Goal: Information Seeking & Learning: Find specific page/section

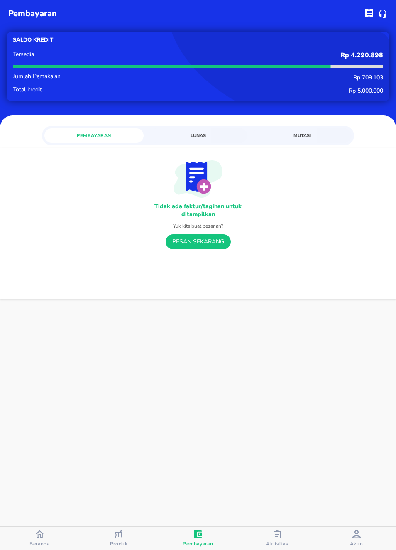
click at [276, 543] on span "Aktivitas" at bounding box center [277, 543] width 22 height 7
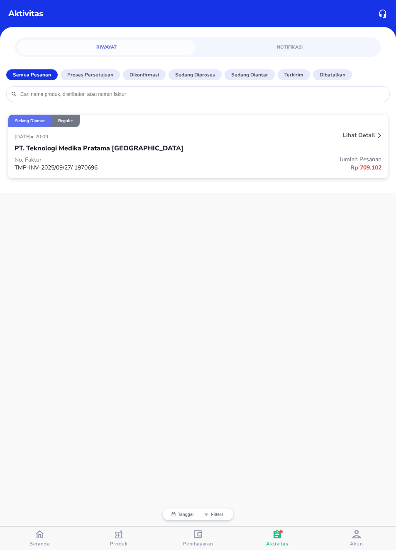
click at [34, 150] on p "PT. Teknologi Medika Pratama [GEOGRAPHIC_DATA]" at bounding box center [99, 148] width 169 height 10
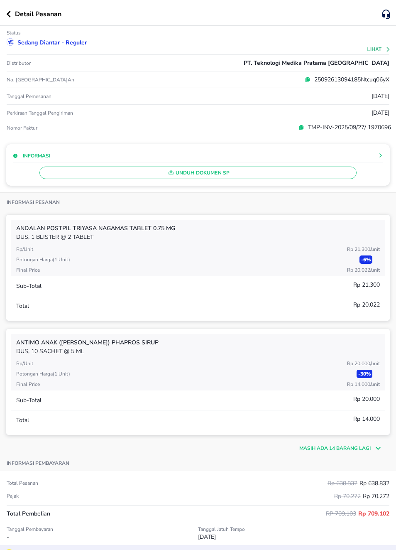
click at [381, 51] on button "Lihat" at bounding box center [380, 50] width 24 height 6
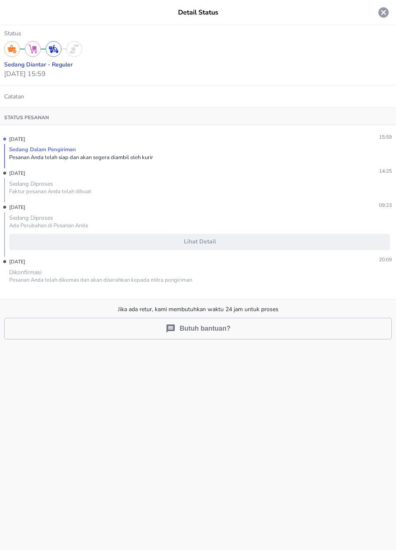
click at [379, 17] on icon at bounding box center [383, 12] width 12 height 12
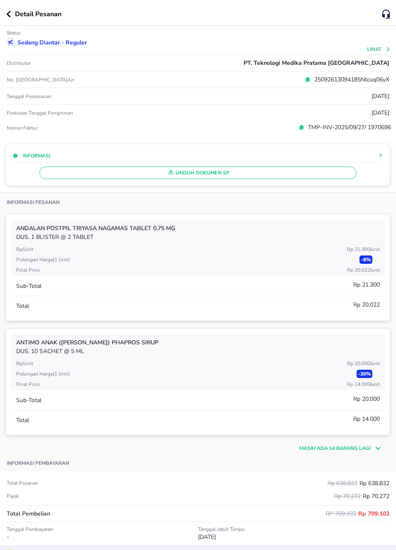
click at [262, 197] on div "Informasi Pesanan" at bounding box center [198, 200] width 396 height 17
click at [217, 172] on span "Unduh Dokumen SP" at bounding box center [197, 172] width 309 height 11
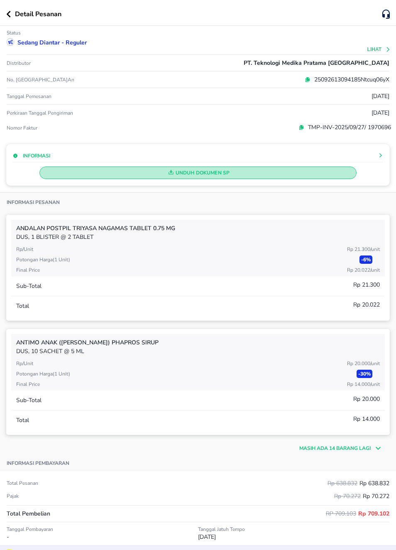
click at [224, 172] on span "Unduh Dokumen SP" at bounding box center [197, 172] width 309 height 11
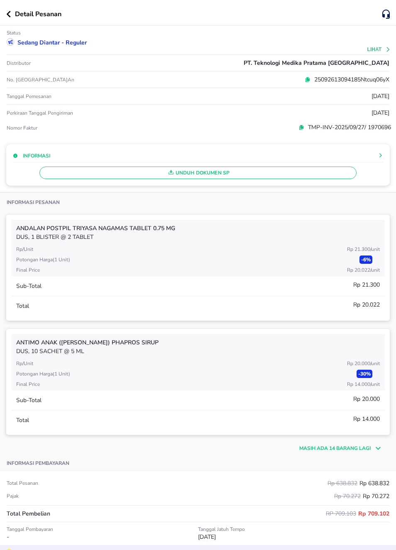
click at [255, 173] on span "Unduh Dokumen SP" at bounding box center [197, 172] width 309 height 11
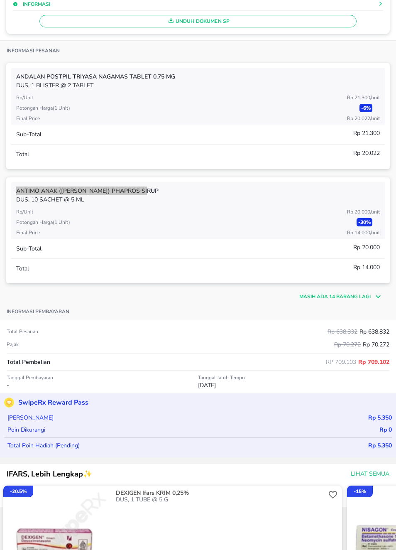
scroll to position [153, 0]
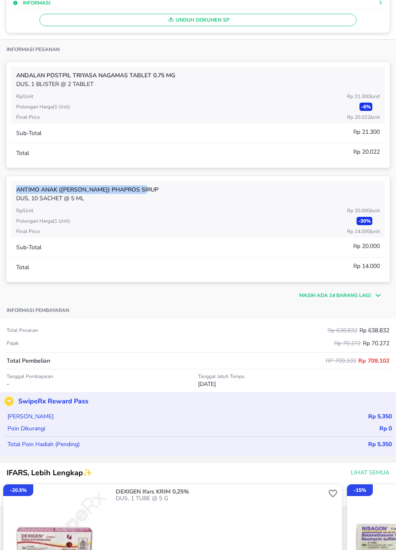
click at [358, 296] on p "Masih ada 14 barang lagi" at bounding box center [334, 295] width 71 height 7
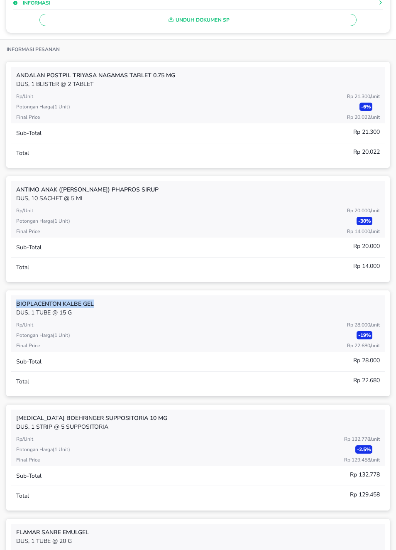
copy p "BIOPLACENTON Kalbe GEL"
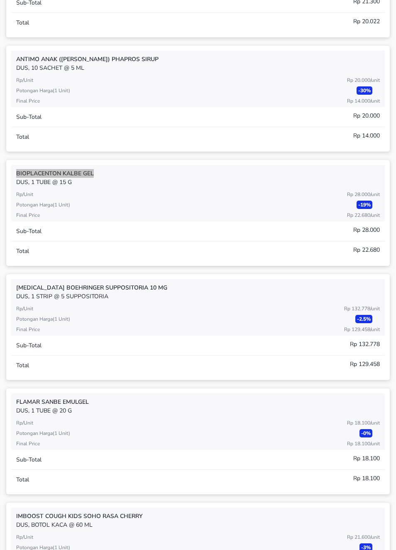
scroll to position [286, 0]
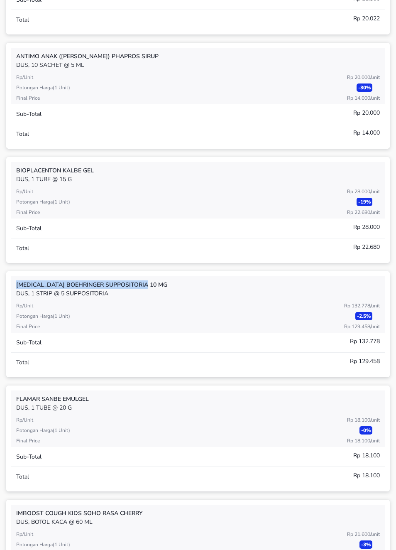
copy p "[MEDICAL_DATA] Boehringer SUPPOSITORIA 10 MG"
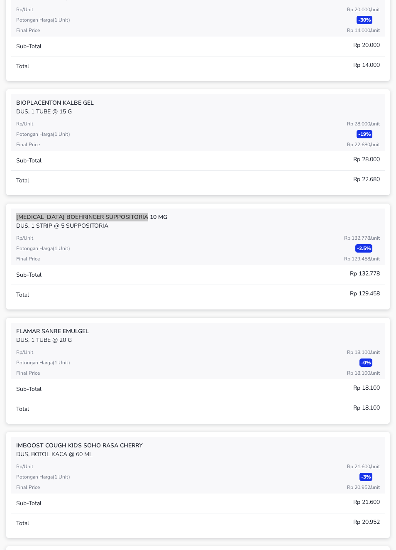
scroll to position [372, 0]
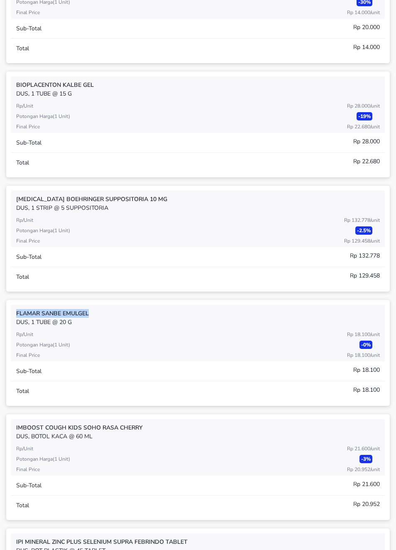
copy p "FLAMAR Sanbe EMULGEL"
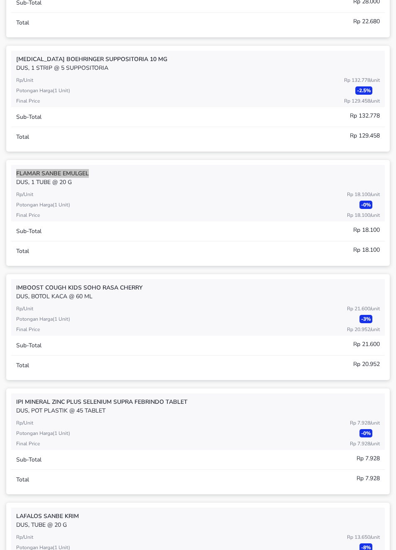
scroll to position [516, 0]
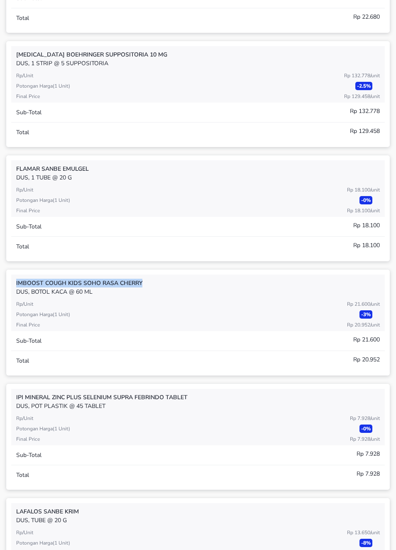
copy p "IMBOOST COUGH KIDS Soho RASA CHERRY"
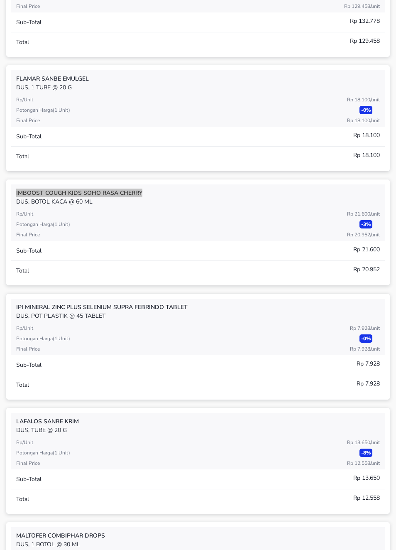
scroll to position [608, 0]
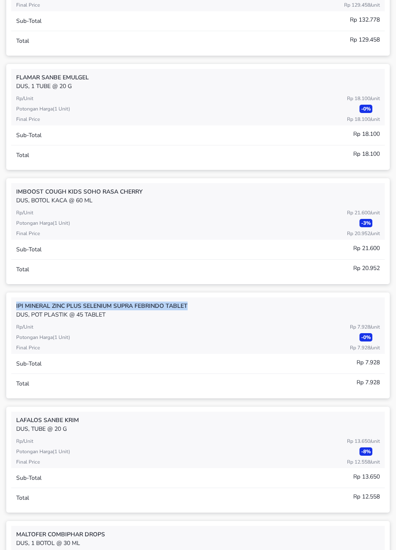
copy p "IPI MINERAL ZINC PLUS SELENIUM Supra Febrindo TABLET"
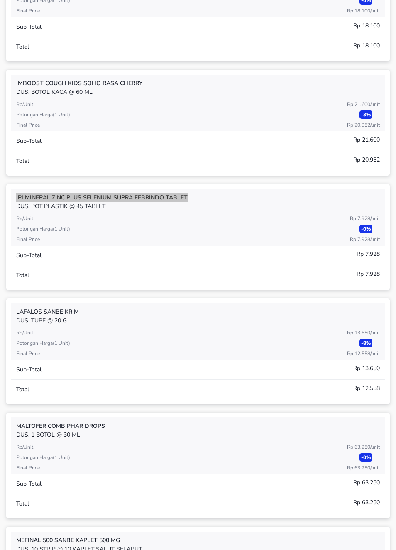
scroll to position [716, 0]
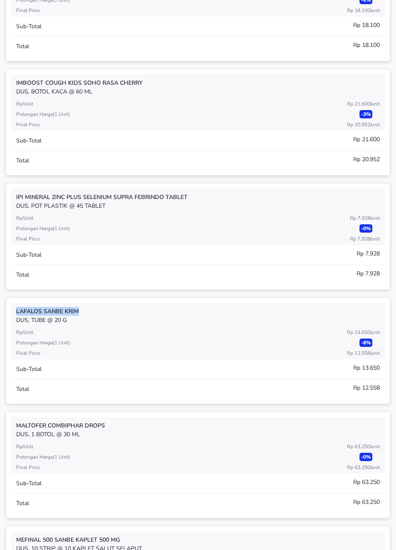
copy p "LAFALOS Sanbe KRIM"
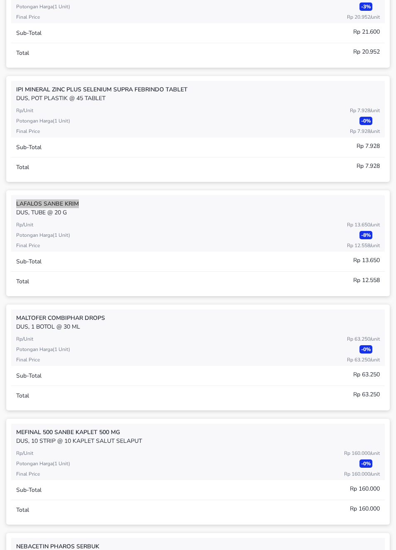
scroll to position [825, 0]
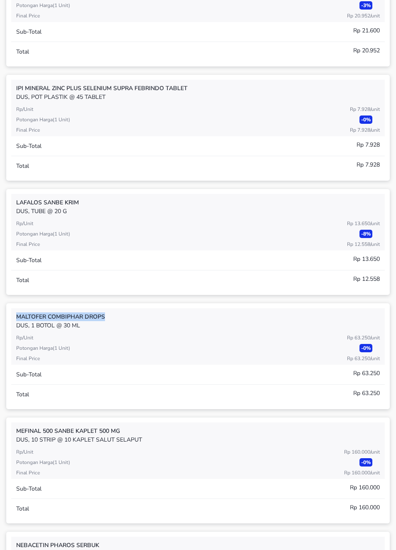
copy p "MALTOFER Combiphar DROPS"
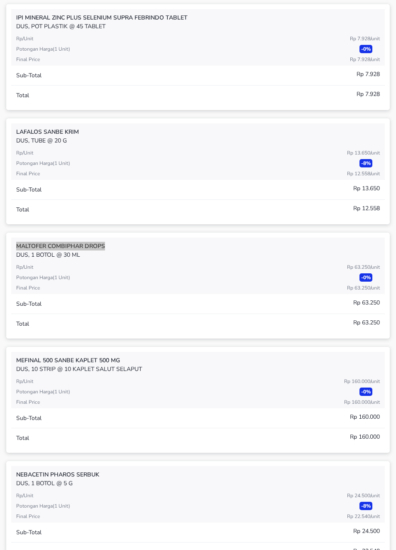
scroll to position [900, 0]
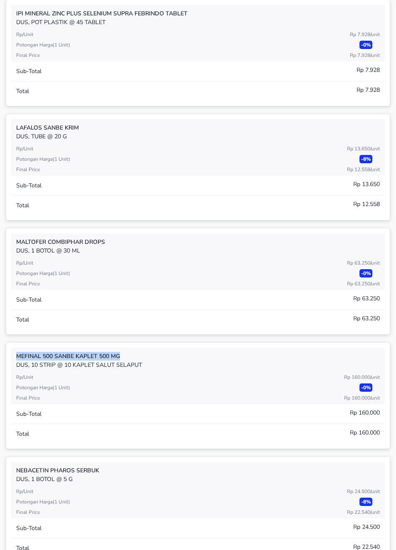
copy p "MEFINAL 500 Sanbe KAPLET 500 MG"
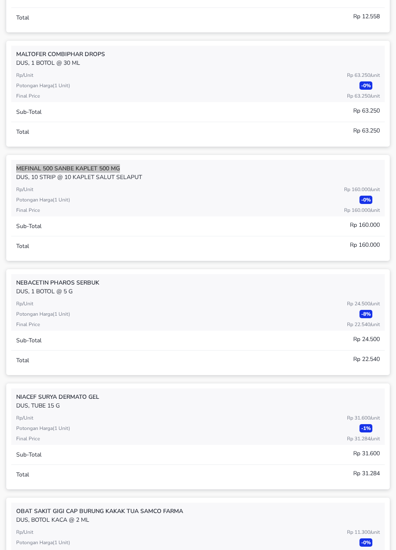
scroll to position [1088, 0]
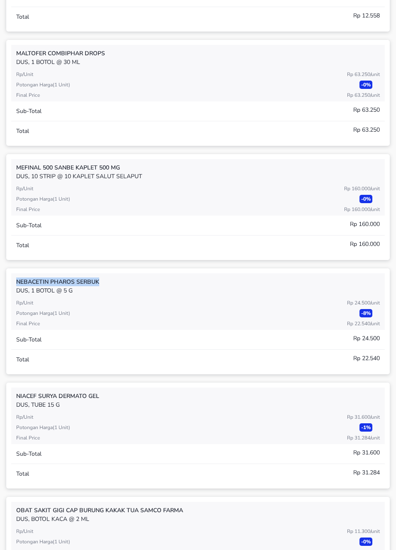
copy p "NEBACETIN Pharos SERBUK"
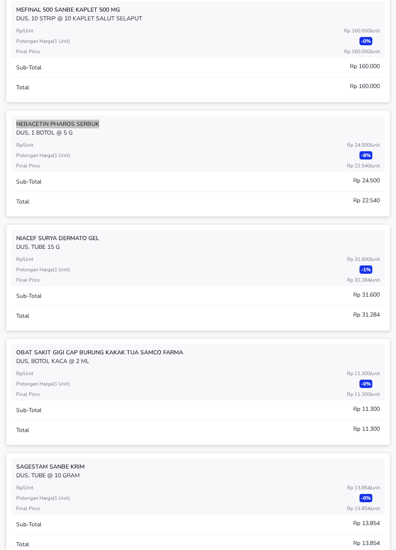
scroll to position [1250, 0]
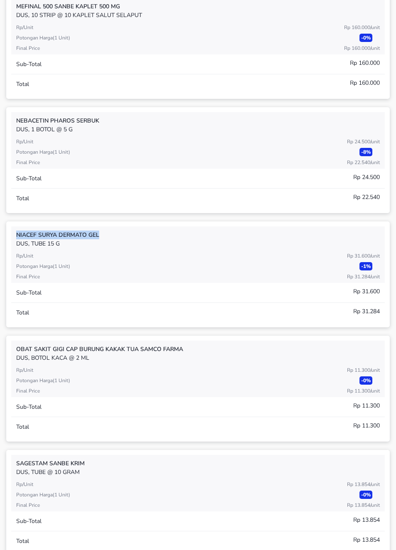
copy p "NIACEF Surya Dermato GEL"
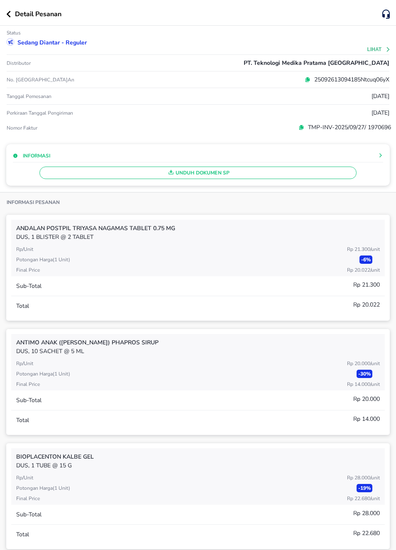
scroll to position [0, 0]
click at [11, 17] on button "button" at bounding box center [10, 14] width 9 height 7
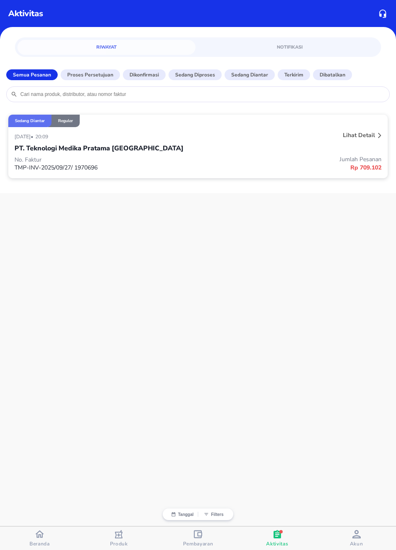
click at [375, 138] on div "Lihat detail" at bounding box center [358, 135] width 35 height 11
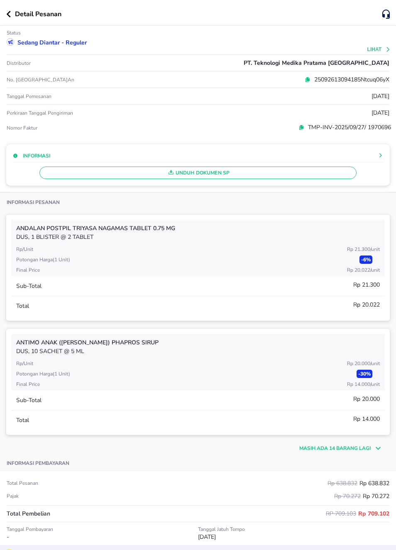
click at [342, 449] on p "Masih ada 14 barang lagi" at bounding box center [334, 447] width 71 height 7
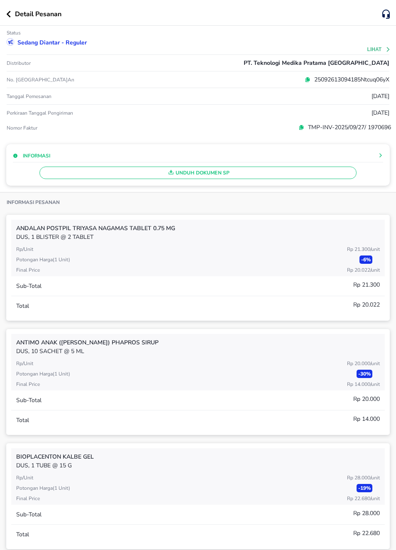
click at [14, 13] on button "button" at bounding box center [10, 14] width 9 height 7
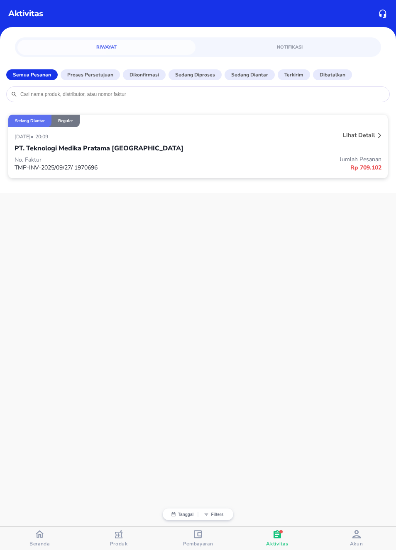
click at [45, 541] on span "Beranda" at bounding box center [39, 543] width 20 height 7
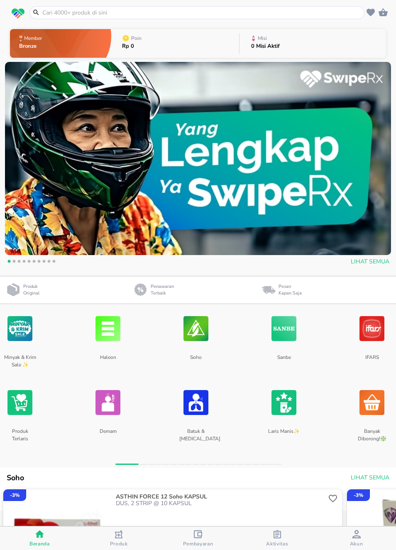
click at [61, 11] on input "text" at bounding box center [202, 12] width 321 height 9
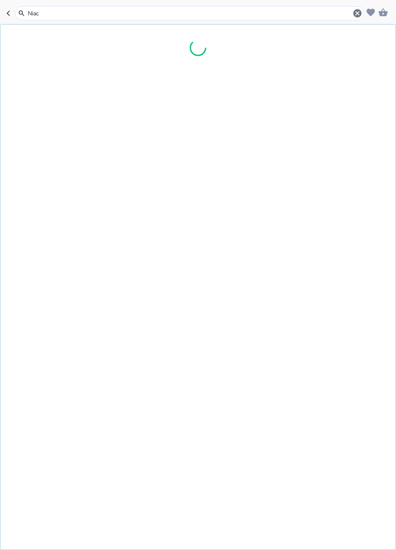
type input "Niace"
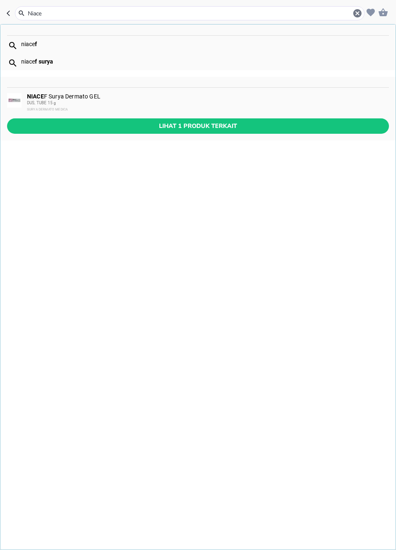
click at [35, 93] on b "NIACE" at bounding box center [35, 96] width 17 height 7
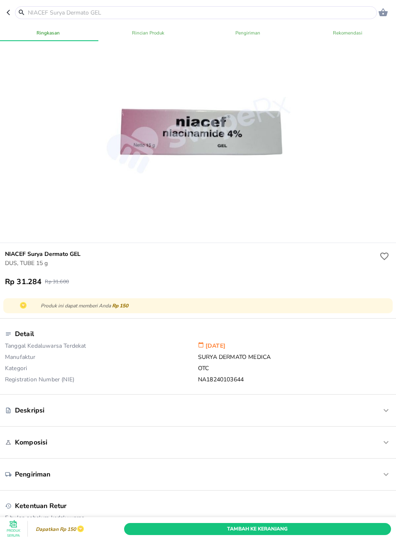
scroll to position [31, 0]
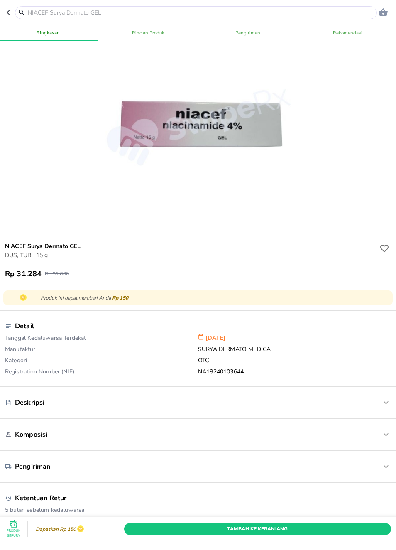
click at [382, 405] on icon "button" at bounding box center [386, 402] width 10 height 10
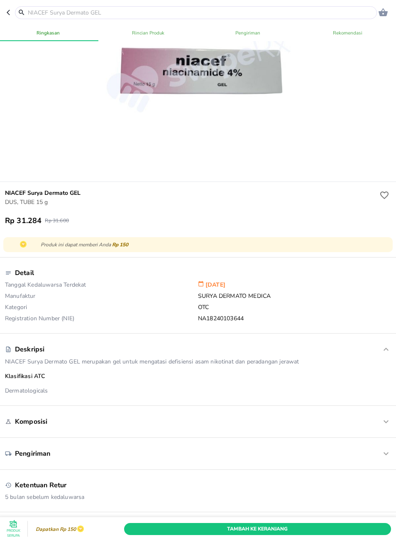
scroll to position [90, 0]
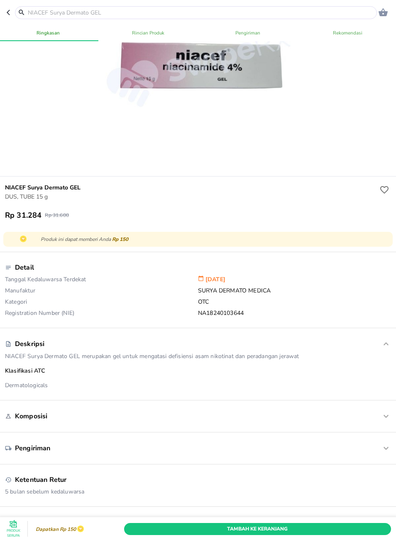
click at [386, 421] on icon "button" at bounding box center [386, 416] width 10 height 10
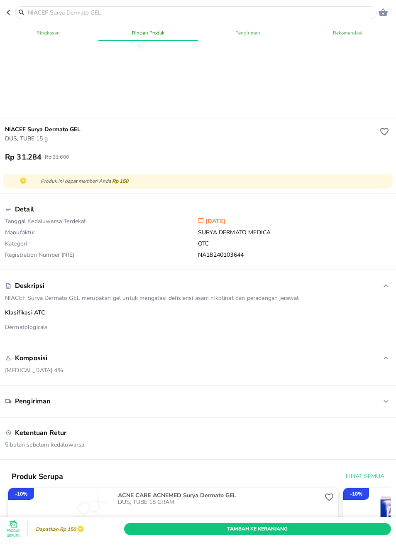
scroll to position [148, 0]
click at [387, 402] on icon "button" at bounding box center [386, 400] width 5 height 3
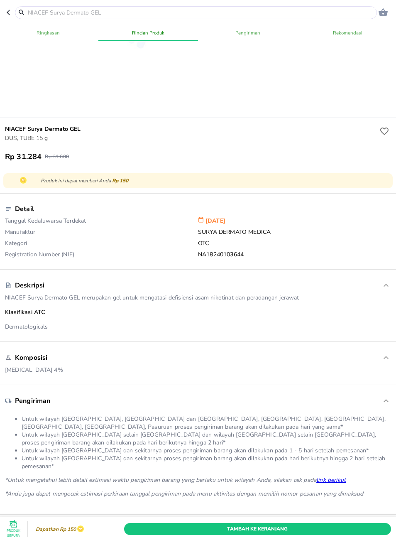
click at [12, 14] on icon "button" at bounding box center [10, 12] width 7 height 7
